Goal: Information Seeking & Learning: Learn about a topic

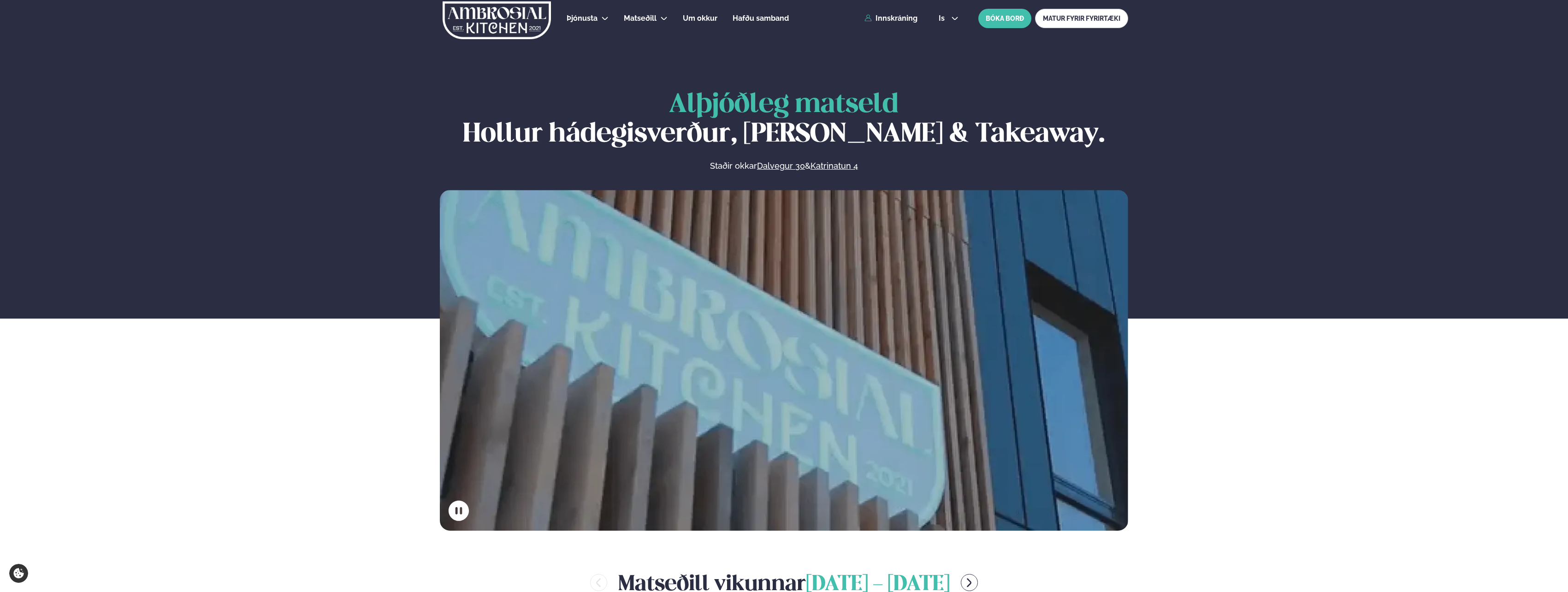
scroll to position [369, 0]
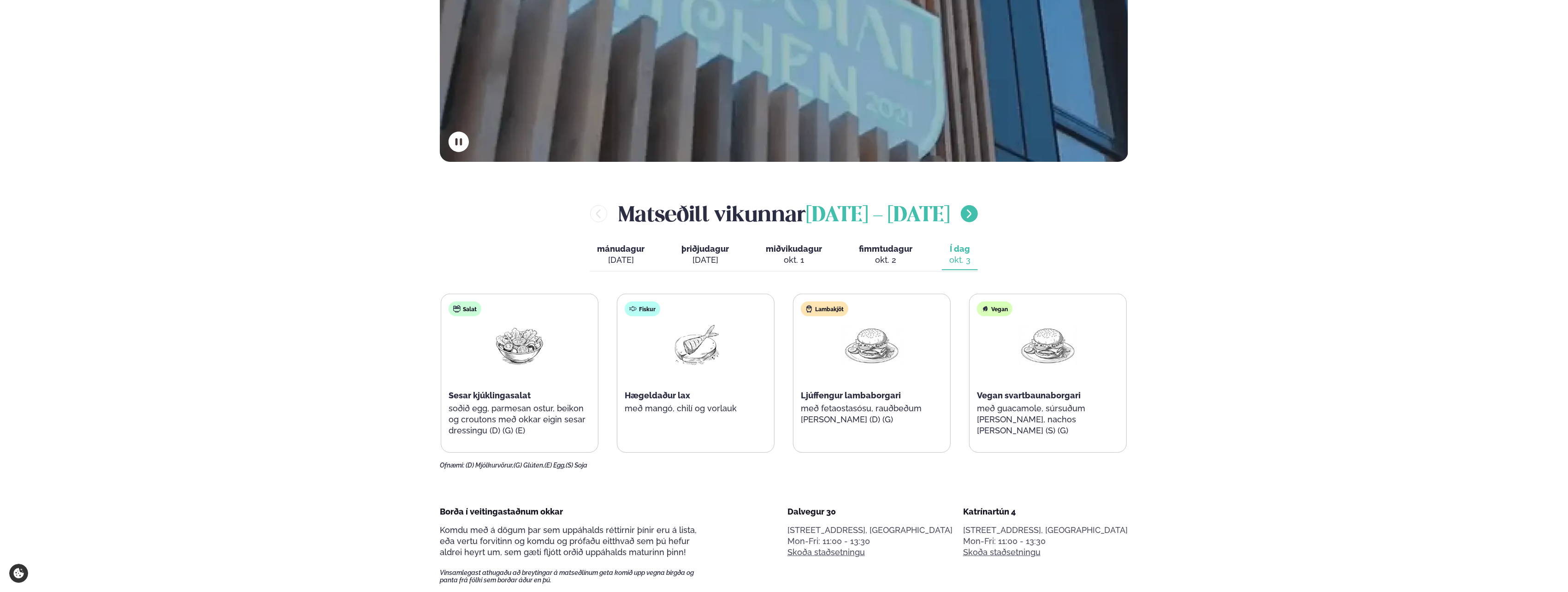
click at [972, 213] on icon "menu-btn-right" at bounding box center [969, 213] width 4 height 8
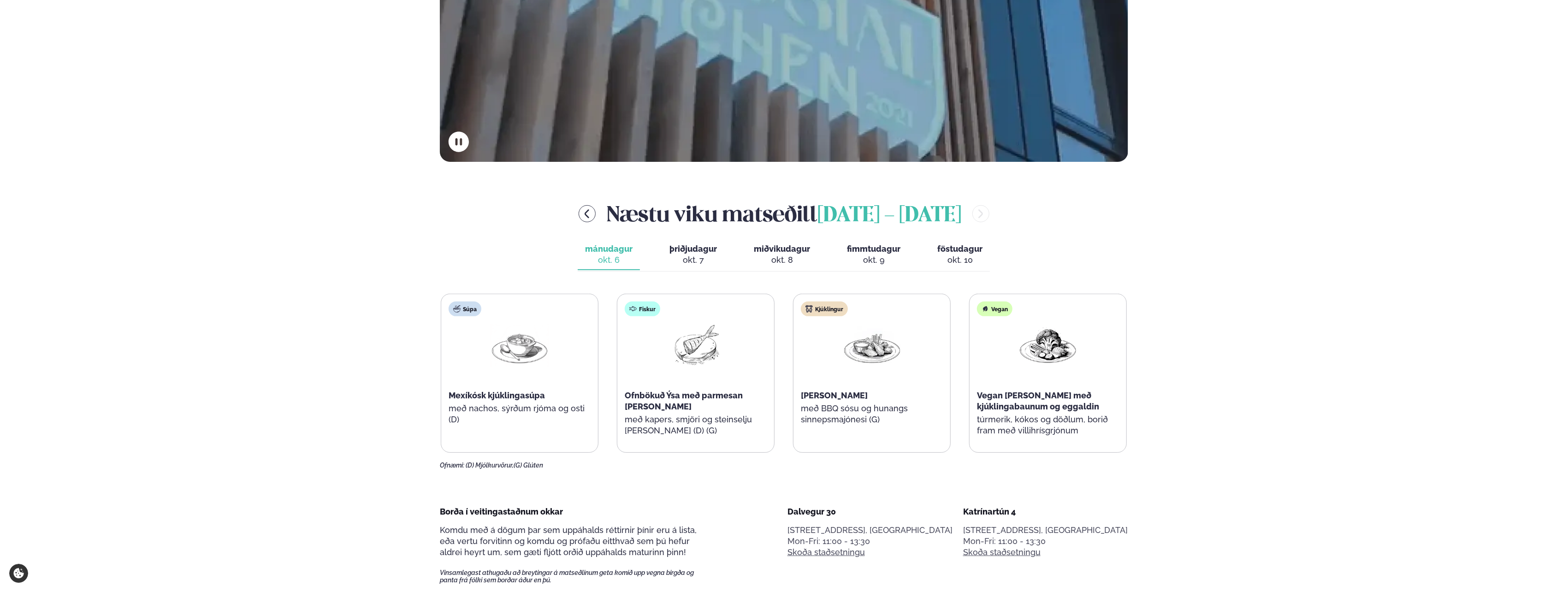
click at [1027, 213] on div "Næstu [PERSON_NAME] matseðill [DATE] - [DATE]" at bounding box center [784, 214] width 689 height 30
click at [689, 253] on span "þriðjudagur" at bounding box center [693, 248] width 47 height 9
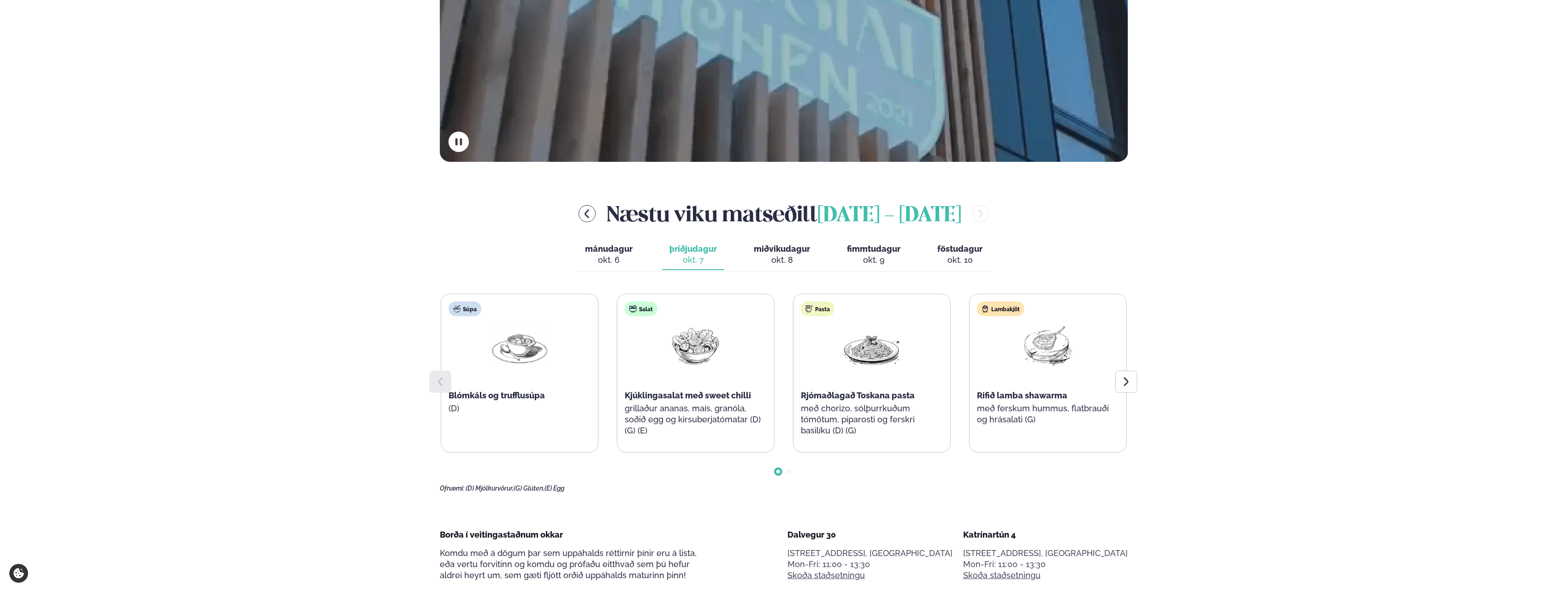
click at [786, 251] on span "miðvikudagur" at bounding box center [781, 248] width 56 height 9
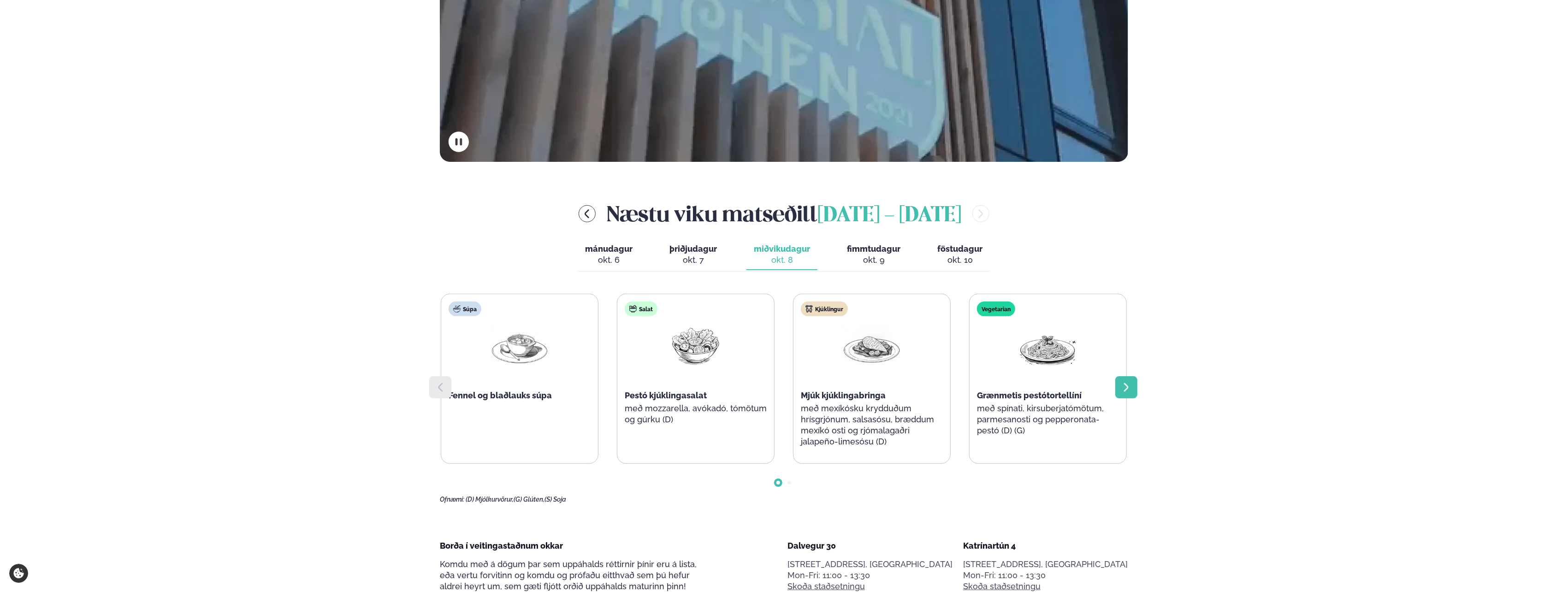
click at [1137, 386] on div at bounding box center [1126, 387] width 22 height 22
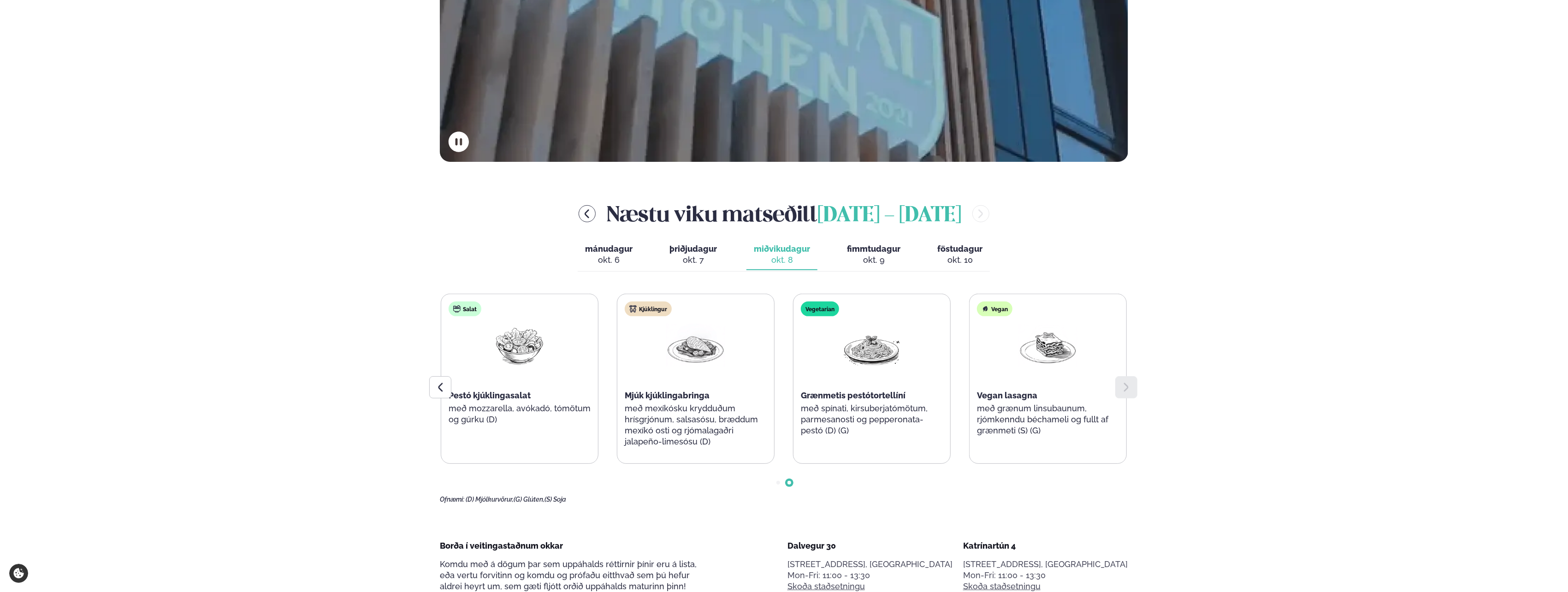
click at [877, 258] on div "okt. 9" at bounding box center [873, 260] width 53 height 11
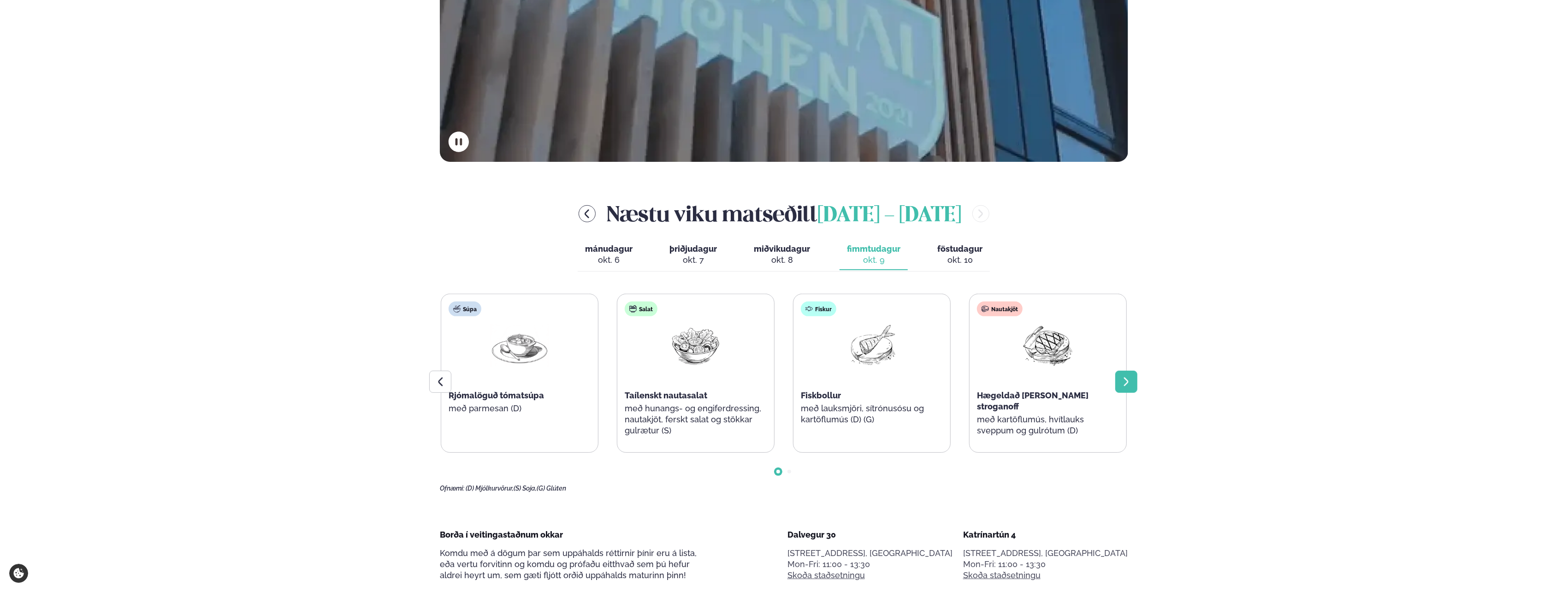
click at [1130, 387] on div at bounding box center [1126, 382] width 22 height 22
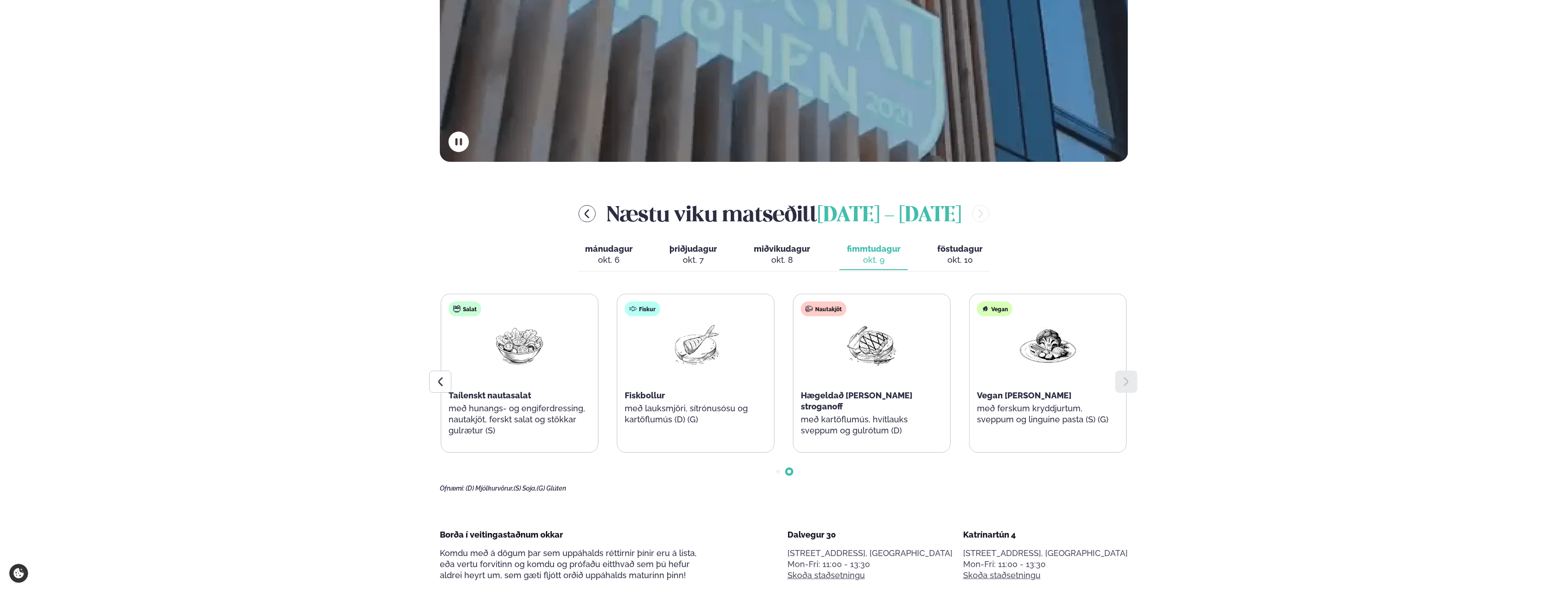
click at [959, 259] on div "okt. 10" at bounding box center [960, 260] width 46 height 11
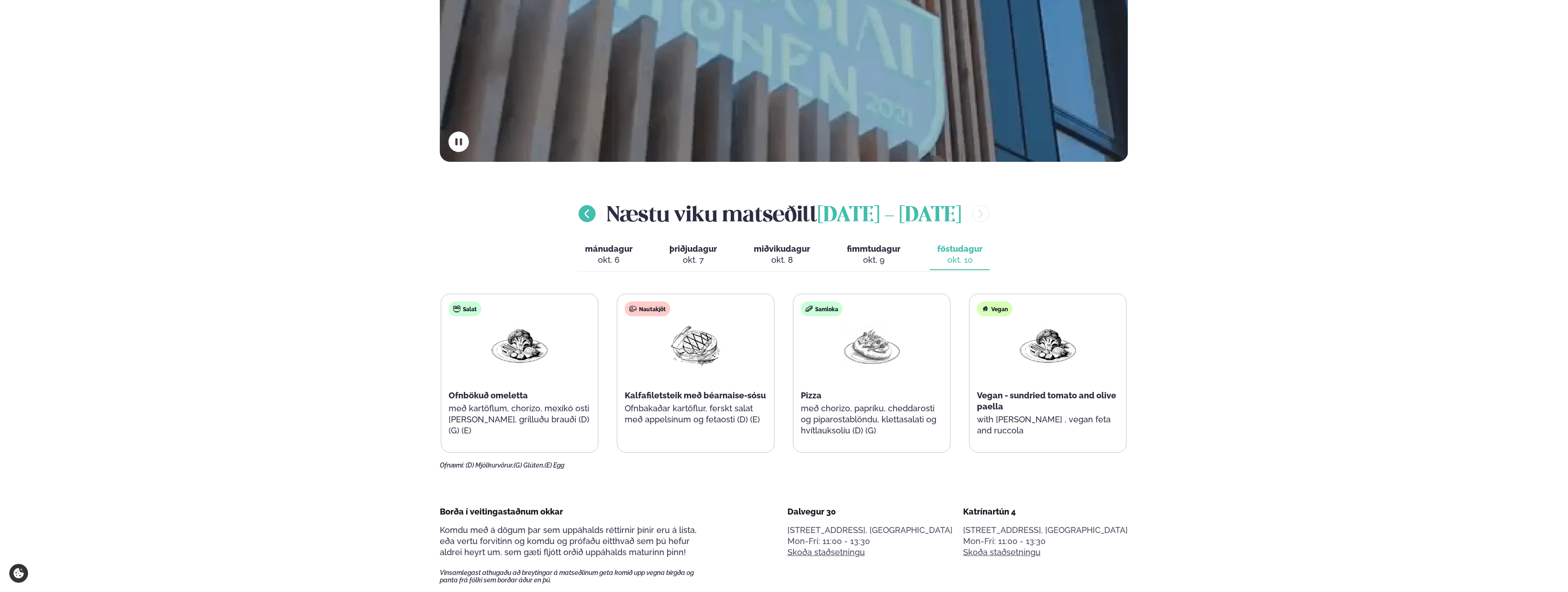
click at [589, 210] on icon "menu-btn-left" at bounding box center [587, 213] width 4 height 8
